Goal: Consume media (video, audio)

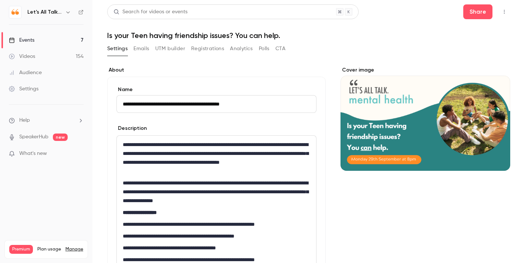
scroll to position [108, 0]
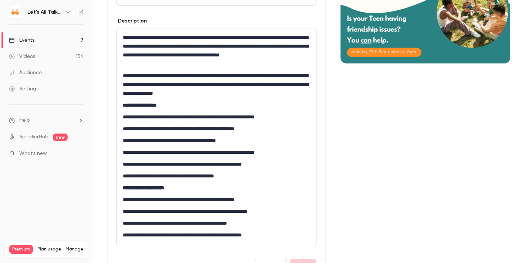
click at [31, 55] on div "Videos" at bounding box center [22, 56] width 26 height 7
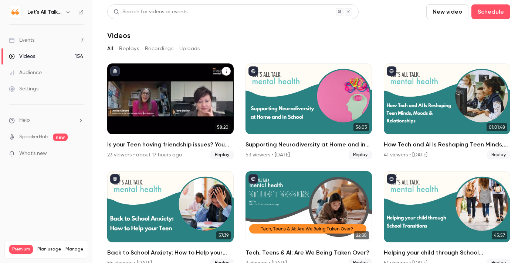
click at [174, 96] on div "Is your Teen having friendship issues? You can help." at bounding box center [170, 99] width 126 height 71
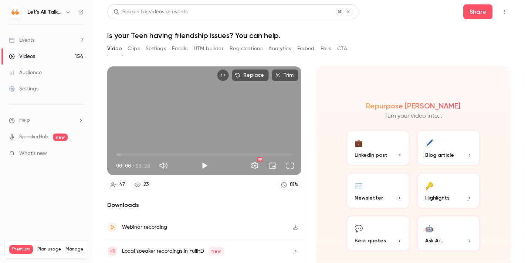
click at [133, 51] on button "Clips" at bounding box center [133, 49] width 12 height 12
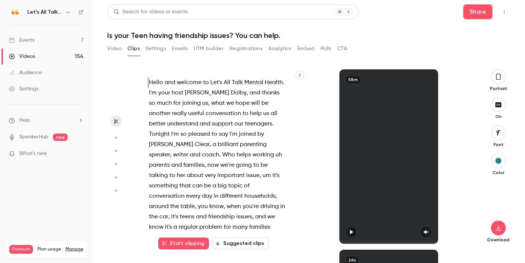
click at [114, 49] on button "Video" at bounding box center [114, 49] width 14 height 12
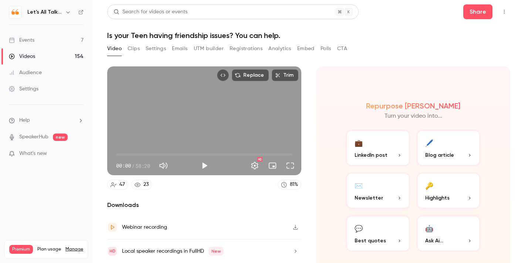
click at [156, 47] on button "Settings" at bounding box center [156, 49] width 20 height 12
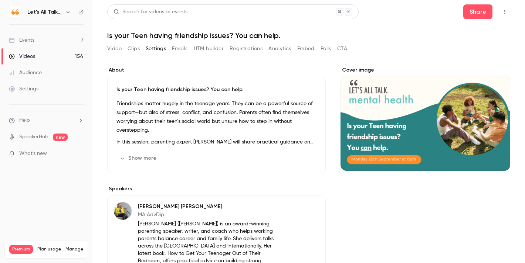
click at [115, 47] on button "Video" at bounding box center [114, 49] width 14 height 12
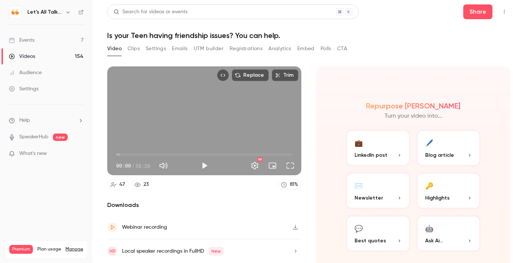
click at [207, 166] on button "Play" at bounding box center [204, 166] width 15 height 15
click at [129, 155] on span "00:02" at bounding box center [204, 155] width 176 height 12
click at [205, 169] on button "Pause" at bounding box center [204, 166] width 15 height 15
click at [439, 149] on button "🖊️ Blog article" at bounding box center [448, 148] width 65 height 37
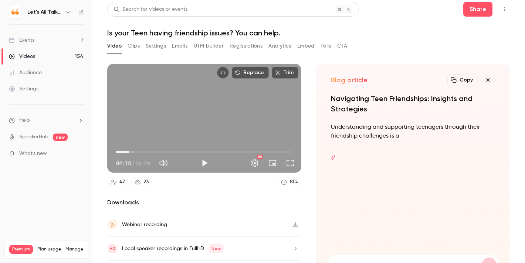
click at [203, 166] on button "Play" at bounding box center [204, 163] width 15 height 15
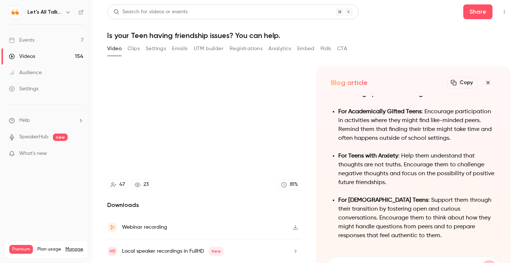
scroll to position [0, 0]
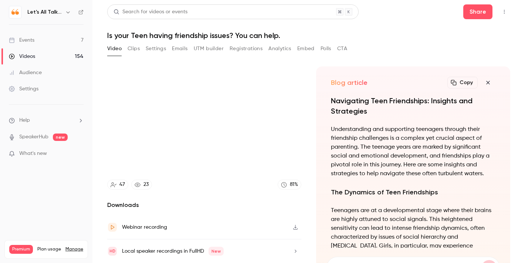
click at [469, 84] on button "Copy" at bounding box center [462, 83] width 30 height 12
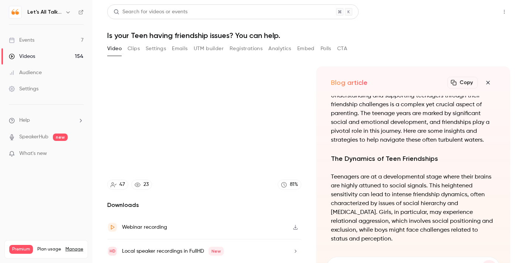
scroll to position [-663, 0]
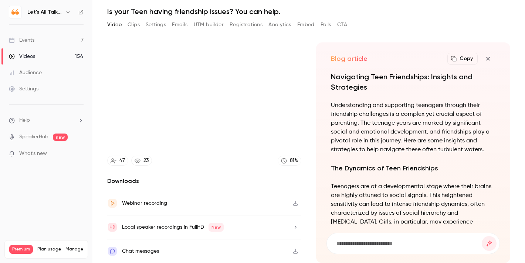
click at [487, 57] on icon "button" at bounding box center [487, 59] width 9 height 6
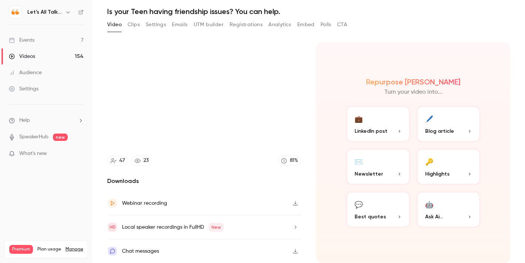
click at [370, 171] on span "Newsletter" at bounding box center [368, 174] width 28 height 8
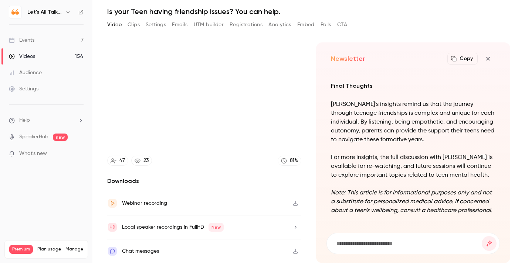
click at [465, 58] on button "Copy" at bounding box center [462, 59] width 30 height 12
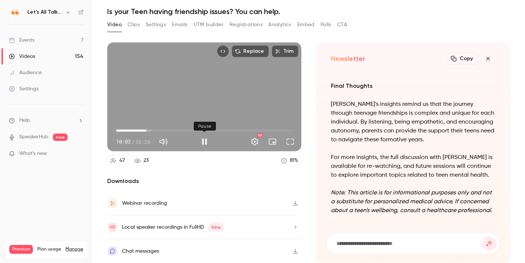
type input "*****"
click at [203, 142] on button "Pause" at bounding box center [204, 142] width 15 height 15
